Goal: Transaction & Acquisition: Purchase product/service

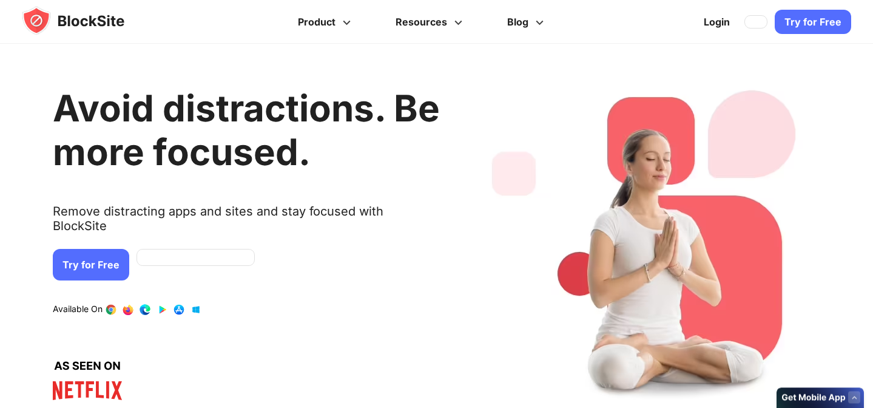
click at [82, 22] on img at bounding box center [85, 20] width 126 height 29
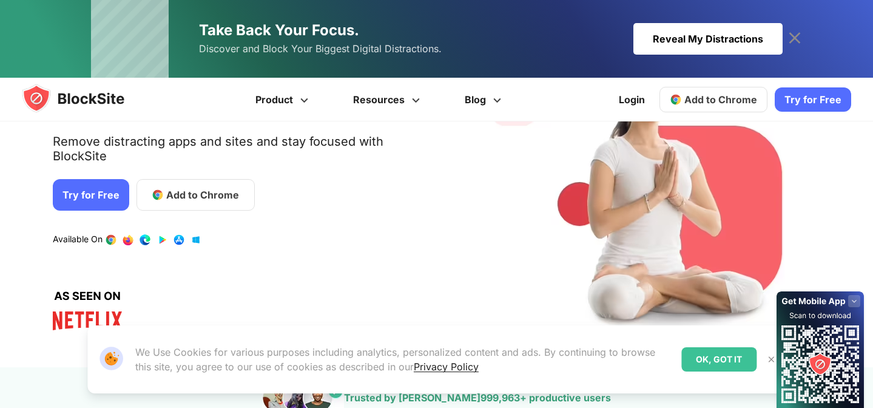
scroll to position [148, 0]
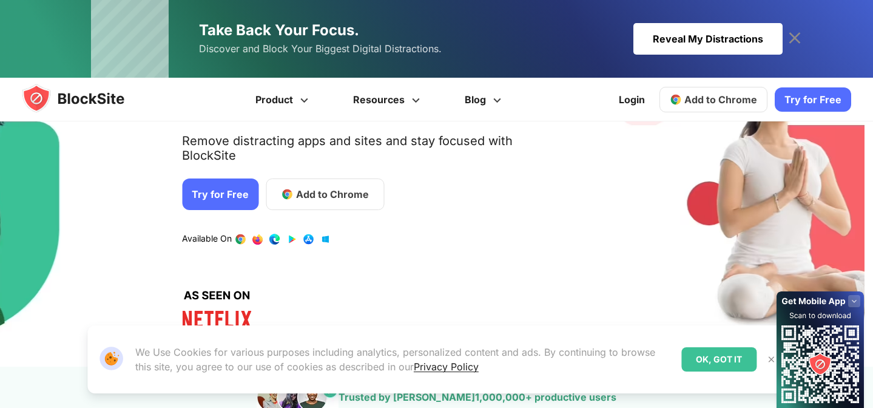
click at [182, 218] on div "Available On" at bounding box center [256, 230] width 149 height 29
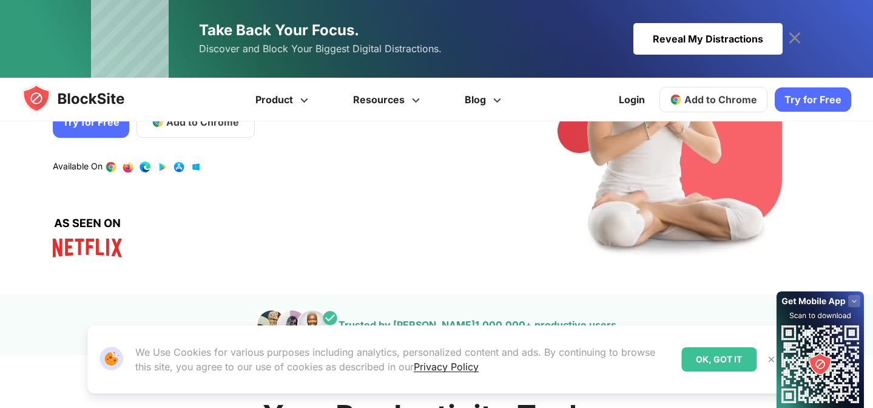
scroll to position [217, 0]
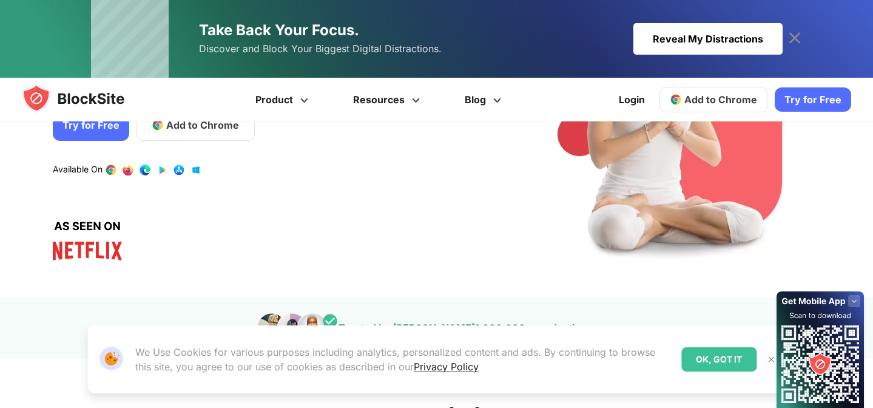
click at [765, 350] on div "Our Website uses cookies We Use Cookies for various purposes including analytic…" at bounding box center [436, 359] width 698 height 68
click at [766, 357] on img at bounding box center [771, 359] width 10 height 10
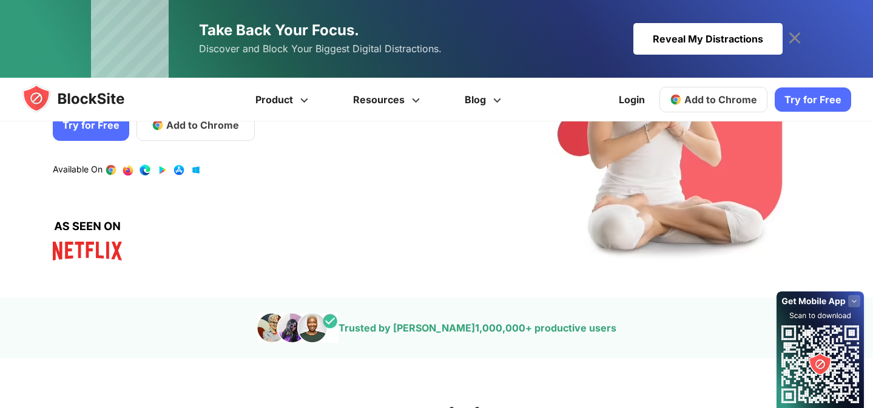
click at [849, 300] on rect at bounding box center [854, 301] width 12 height 12
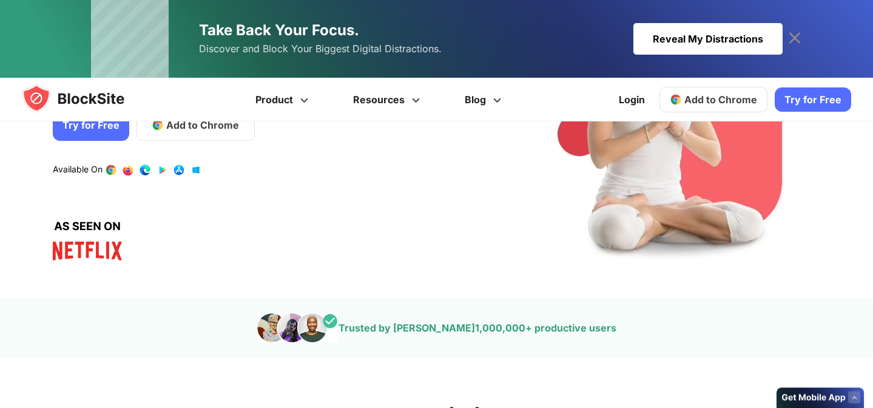
click at [856, 304] on div "Trusted by over 1,000,000 + productive users" at bounding box center [436, 327] width 873 height 61
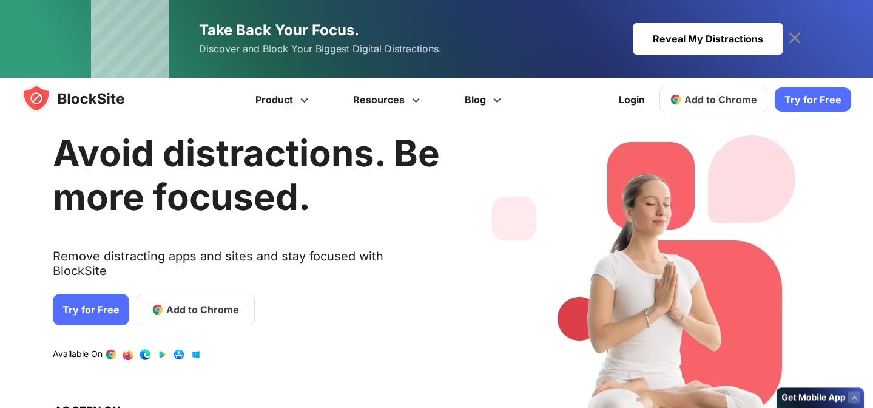
scroll to position [0, 0]
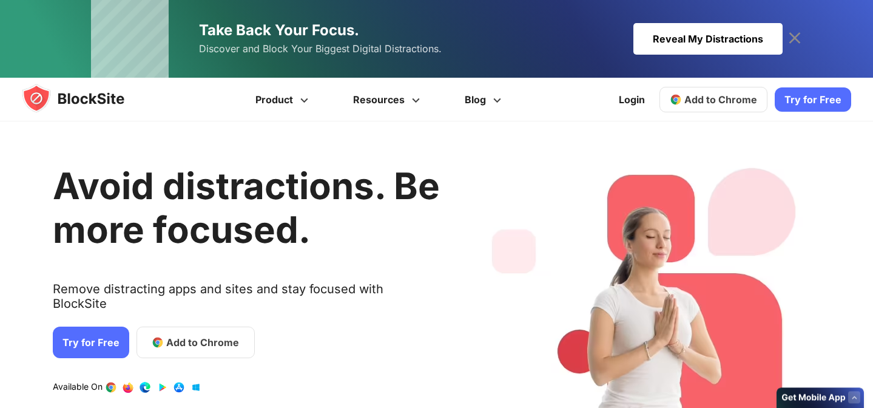
click at [69, 334] on link "Try for Free" at bounding box center [91, 342] width 76 height 32
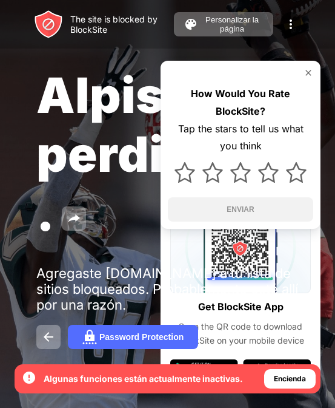
click at [307, 76] on img at bounding box center [309, 73] width 10 height 10
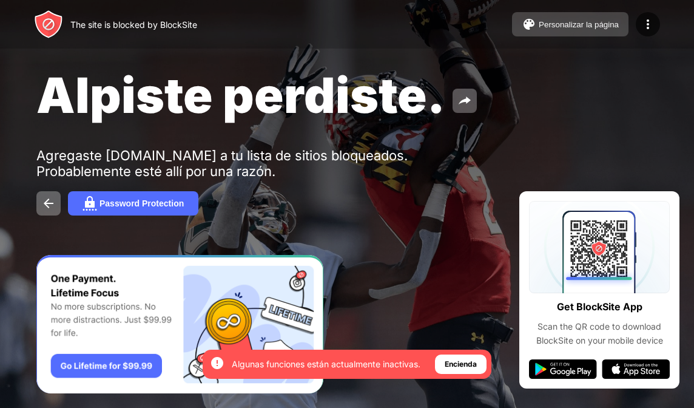
click at [335, 35] on button "Personalizar la página" at bounding box center [570, 24] width 116 height 24
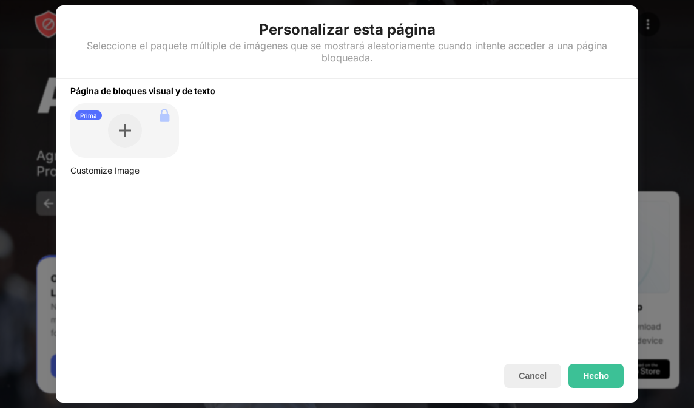
click at [117, 157] on div "Prima" at bounding box center [124, 130] width 109 height 55
click at [335, 389] on div "Cancel Hecho" at bounding box center [347, 375] width 582 height 54
click at [335, 379] on button "Hecho" at bounding box center [595, 375] width 55 height 24
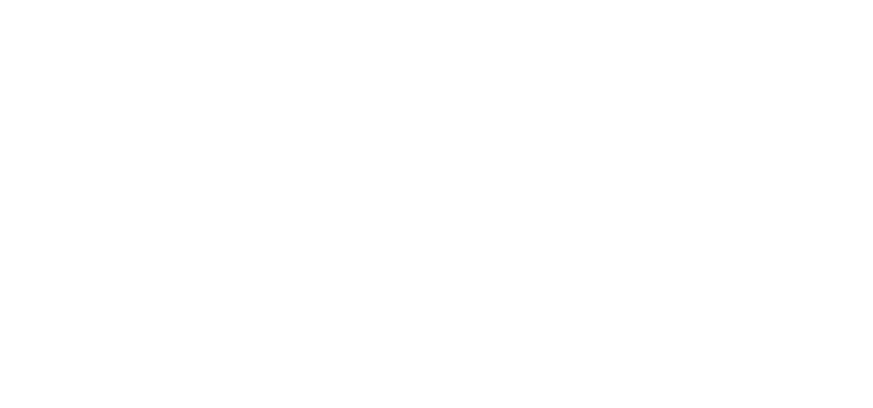
click at [693, 5] on html at bounding box center [436, 2] width 873 height 5
